Goal: Task Accomplishment & Management: Use online tool/utility

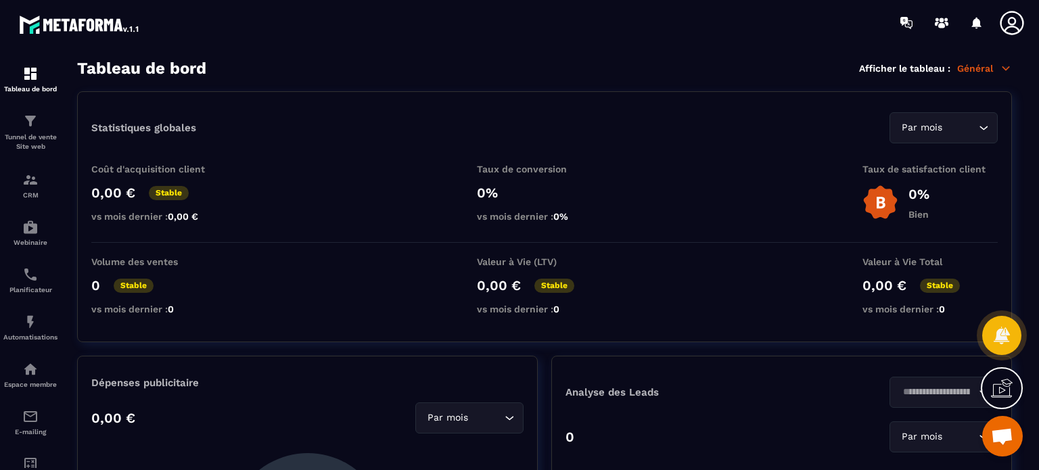
click at [1016, 14] on icon at bounding box center [1011, 22] width 27 height 27
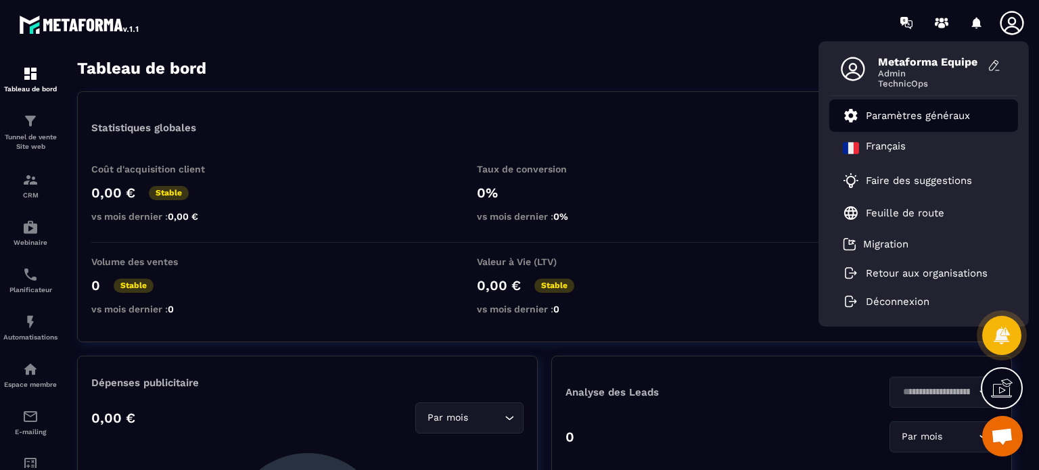
click at [888, 108] on link "Paramètres généraux" at bounding box center [906, 116] width 127 height 16
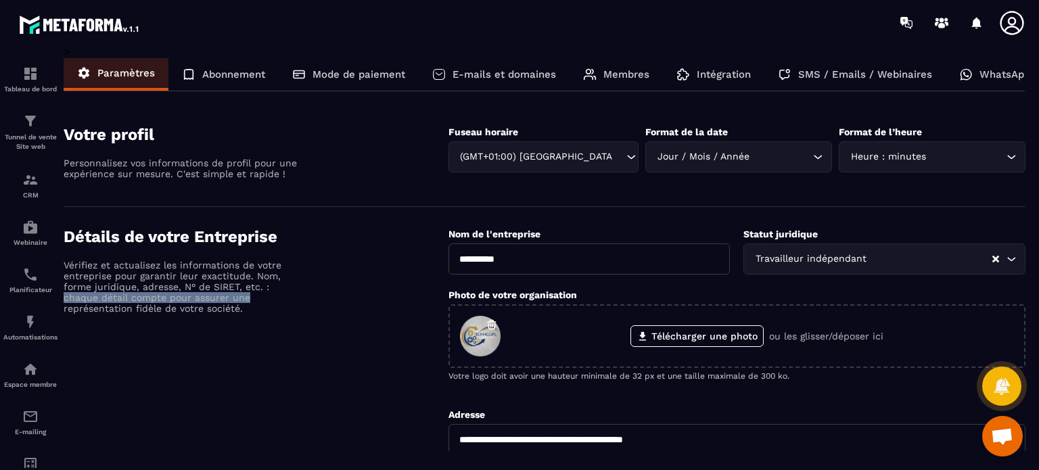
drag, startPoint x: 472, startPoint y: 336, endPoint x: 346, endPoint y: 293, distance: 133.7
click at [346, 293] on div "Détails de votre Entreprise Vérifiez et actualisez les informations de votre en…" at bounding box center [256, 462] width 385 height 471
click at [1007, 26] on icon at bounding box center [1011, 22] width 27 height 27
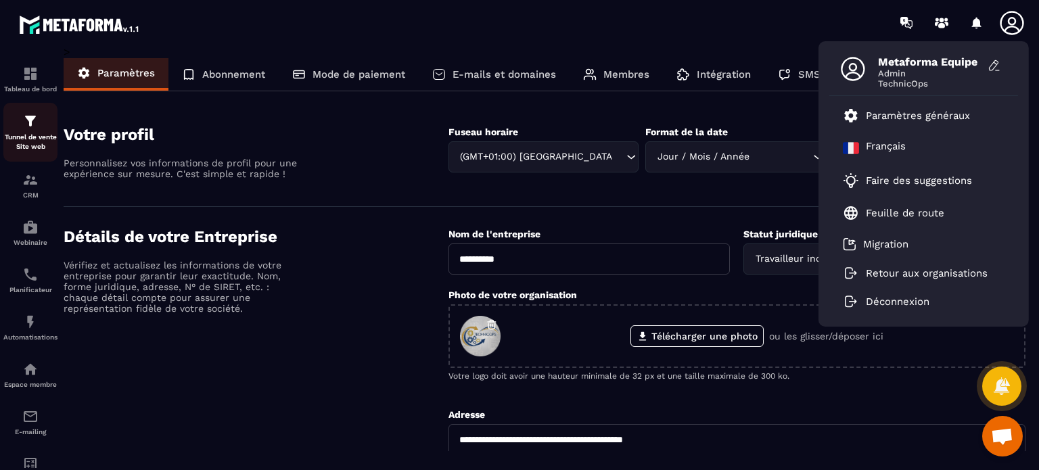
click at [8, 133] on p "Tunnel de vente Site web" at bounding box center [30, 142] width 54 height 19
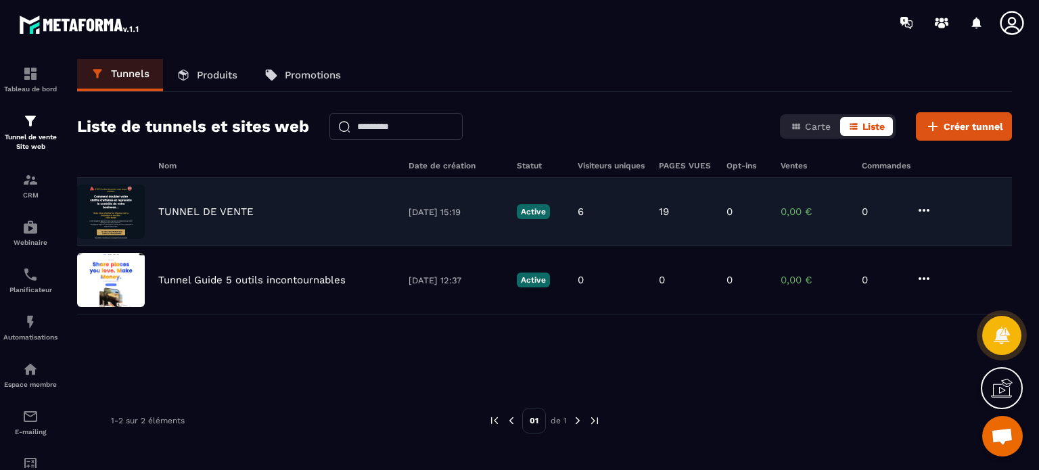
click at [225, 211] on p "TUNNEL DE VENTE" at bounding box center [205, 212] width 95 height 12
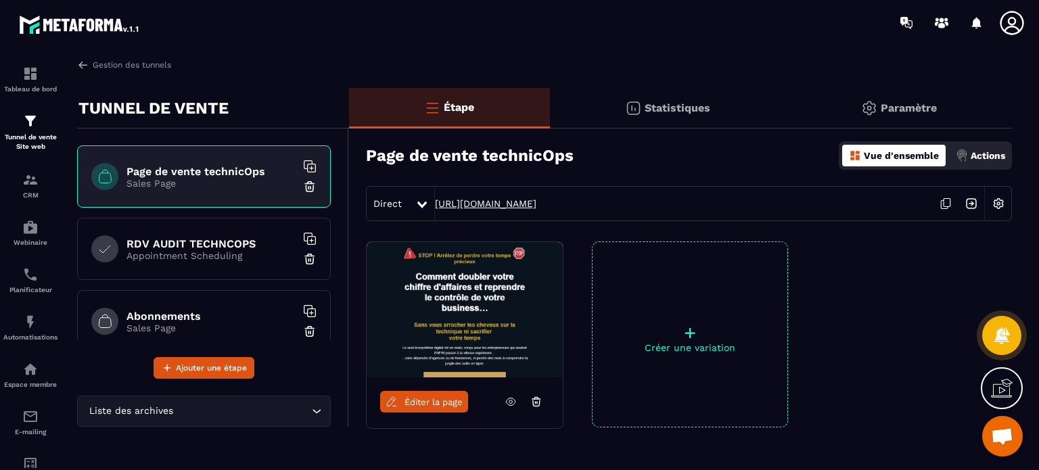
click at [449, 206] on link "[URL][DOMAIN_NAME]" at bounding box center [485, 203] width 101 height 11
click at [437, 403] on span "Éditer la page" at bounding box center [433, 402] width 58 height 10
